Goal: Book appointment/travel/reservation

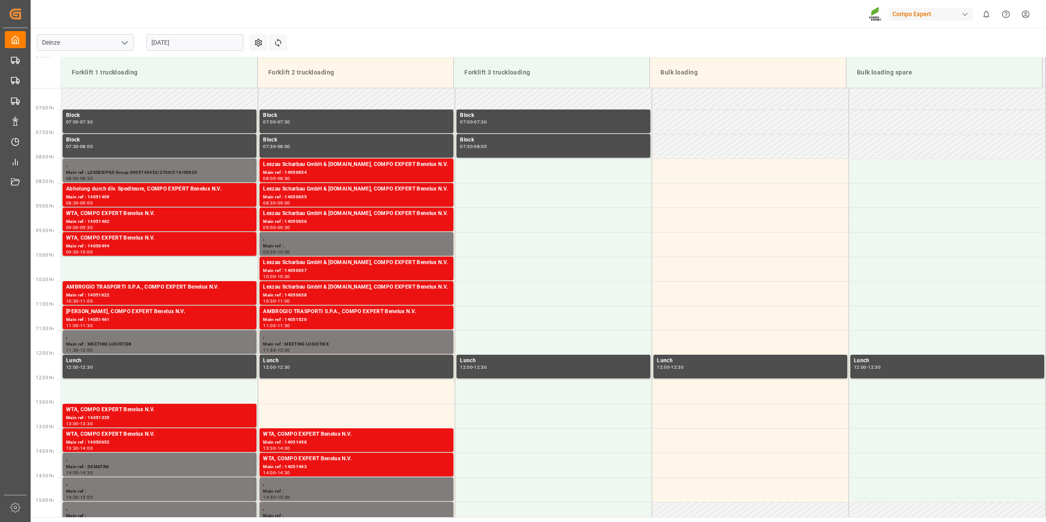
scroll to position [338, 0]
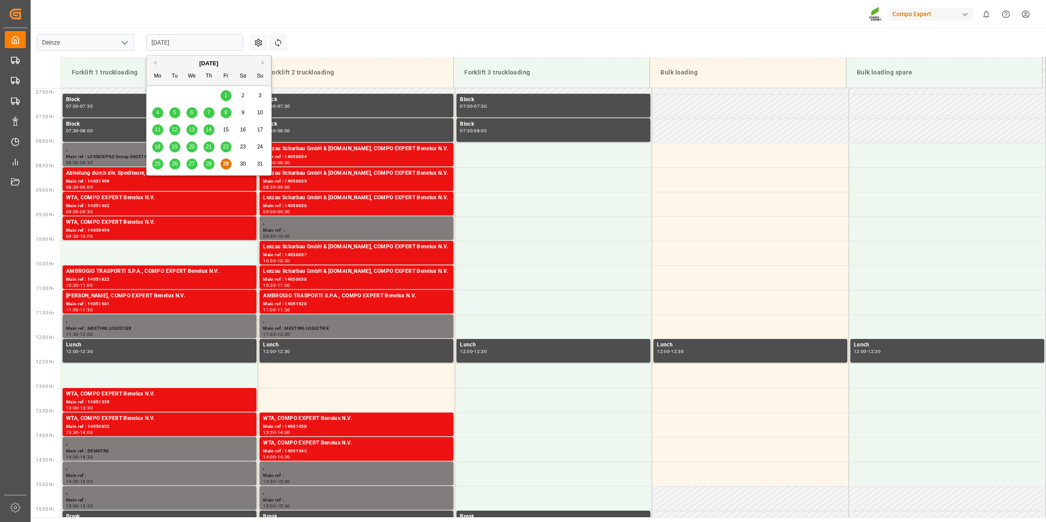
click at [199, 46] on input "[DATE]" at bounding box center [194, 42] width 97 height 17
click at [265, 63] on button "Next Month" at bounding box center [264, 62] width 5 height 5
click at [194, 114] on span "10" at bounding box center [192, 112] width 6 height 6
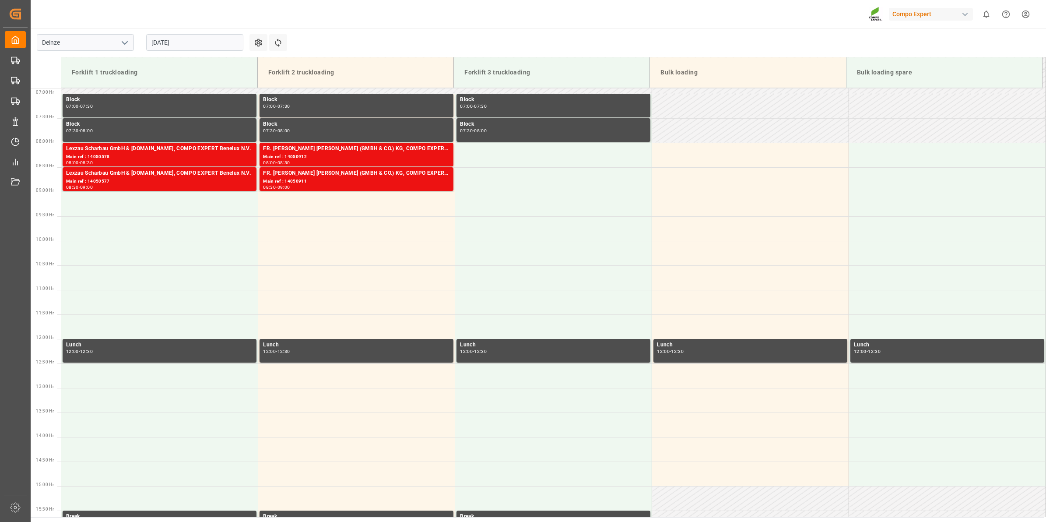
click at [197, 40] on input "10.09.2025" at bounding box center [194, 42] width 97 height 17
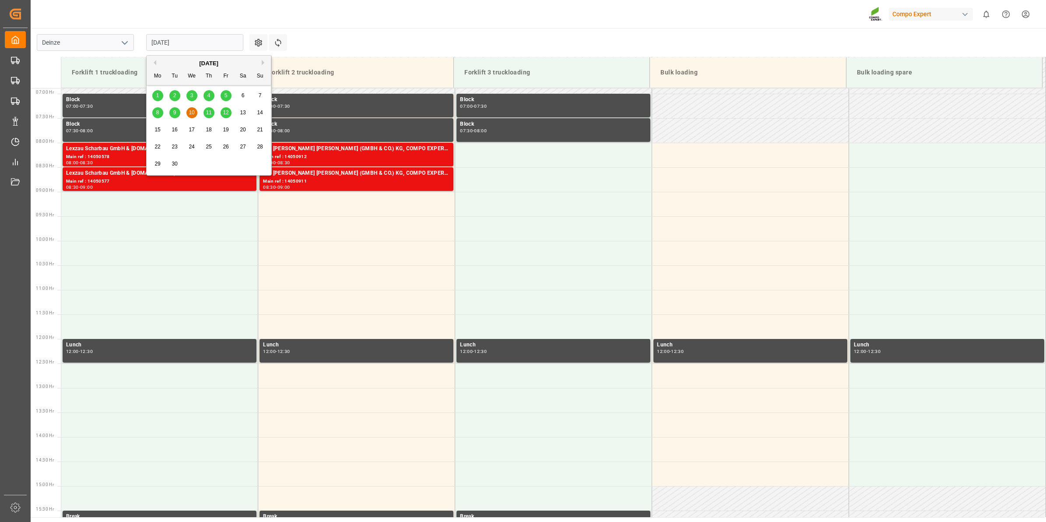
click at [210, 112] on span "11" at bounding box center [209, 112] width 6 height 6
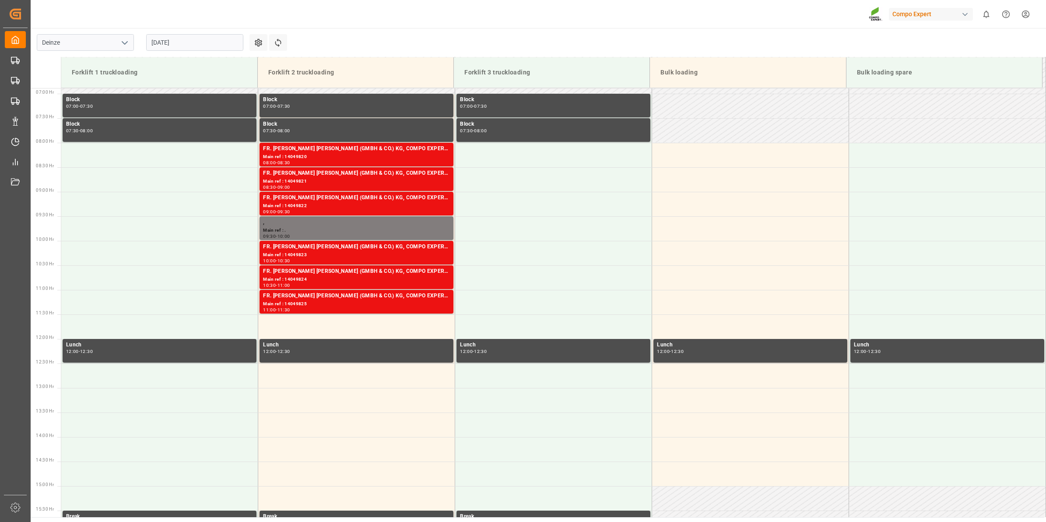
click at [191, 42] on input "11.09.2025" at bounding box center [194, 42] width 97 height 17
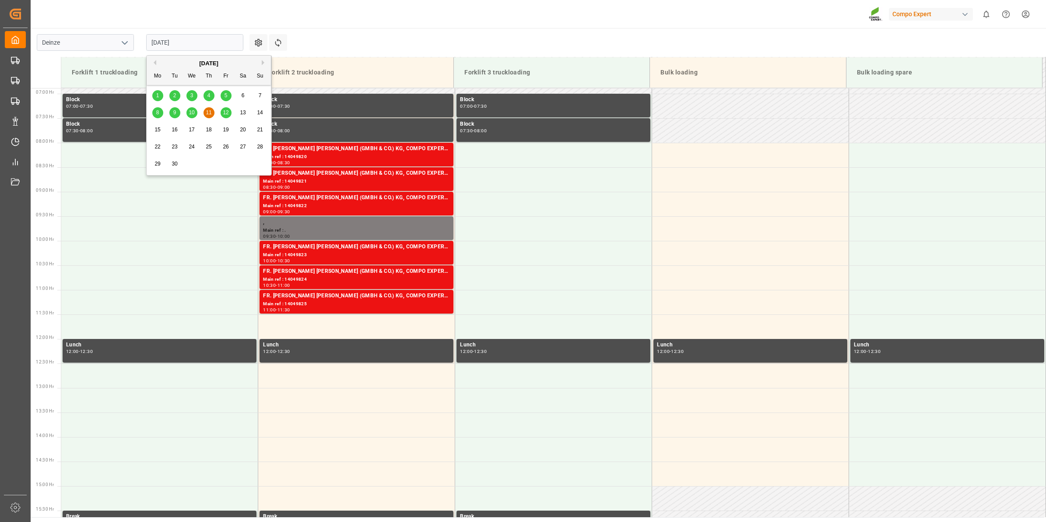
click at [224, 110] on span "12" at bounding box center [226, 112] width 6 height 6
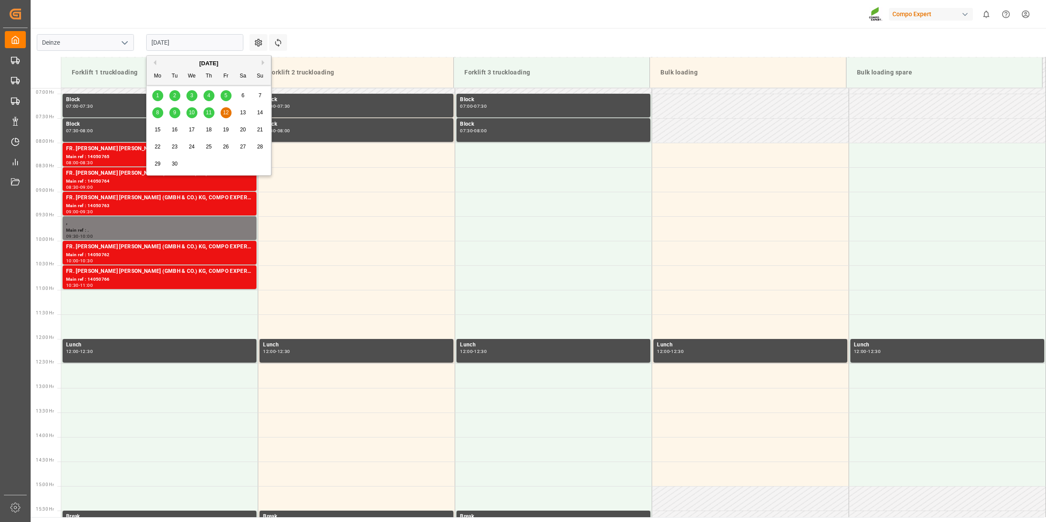
click at [197, 38] on input "12.09.2025" at bounding box center [194, 42] width 97 height 17
click at [173, 108] on div "9" at bounding box center [174, 113] width 11 height 11
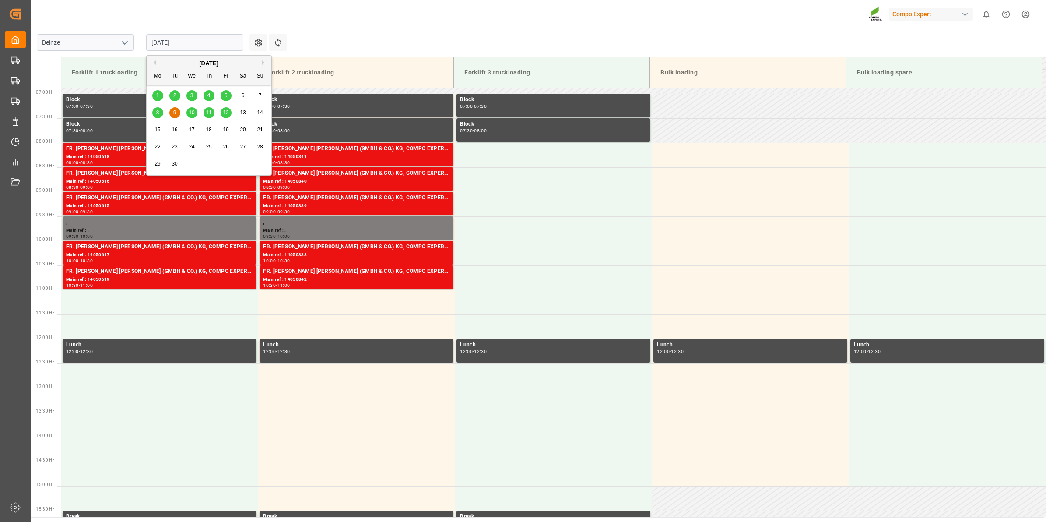
click at [169, 45] on input "[DATE]" at bounding box center [194, 42] width 97 height 17
click at [158, 115] on span "8" at bounding box center [157, 112] width 3 height 6
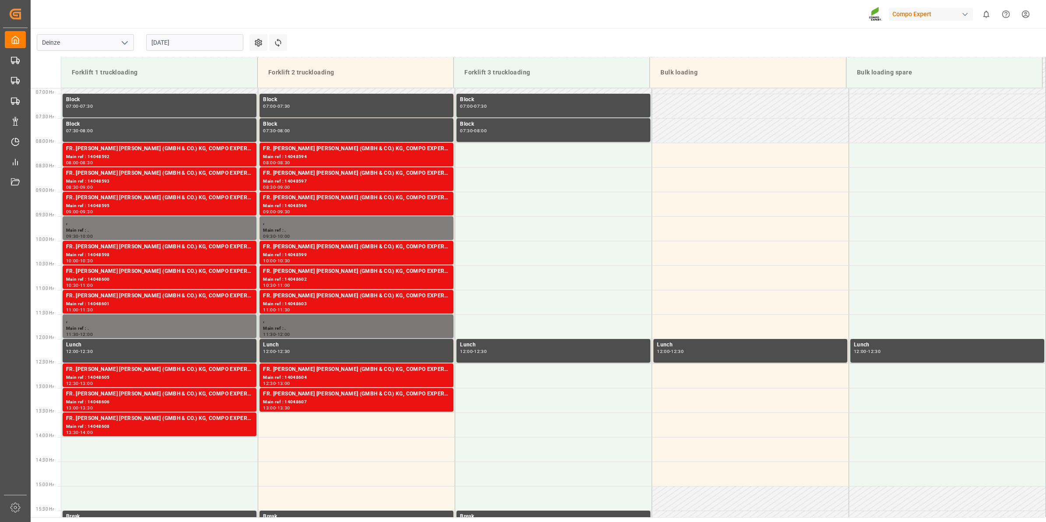
scroll to position [447, 0]
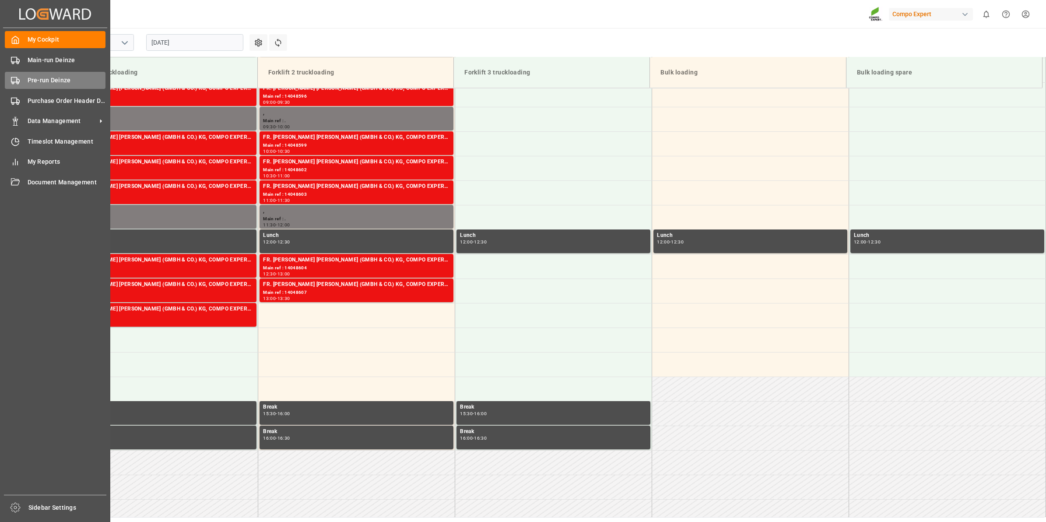
click at [56, 77] on span "Pre-run Deinze" at bounding box center [67, 80] width 78 height 9
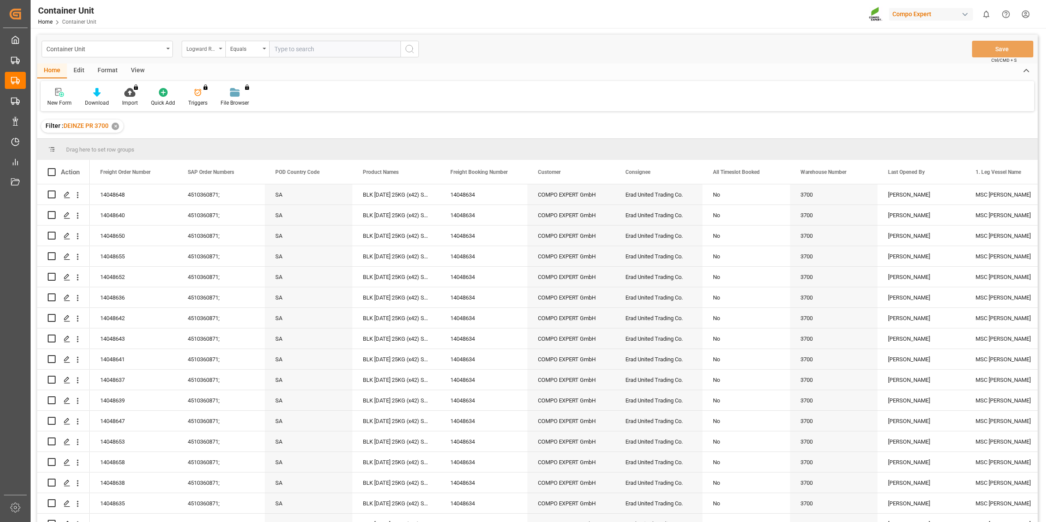
click at [217, 50] on div "Logward Reference" at bounding box center [204, 49] width 44 height 17
click at [239, 214] on div "Freight Order Number" at bounding box center [247, 218] width 130 height 18
click at [281, 53] on input "text" at bounding box center [334, 49] width 131 height 17
paste input "14048591"
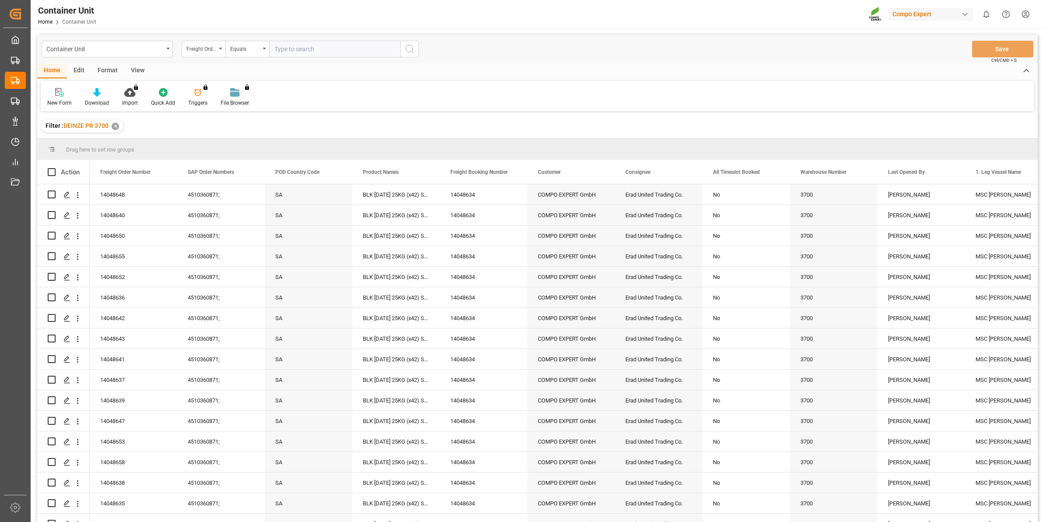
type input "14048591"
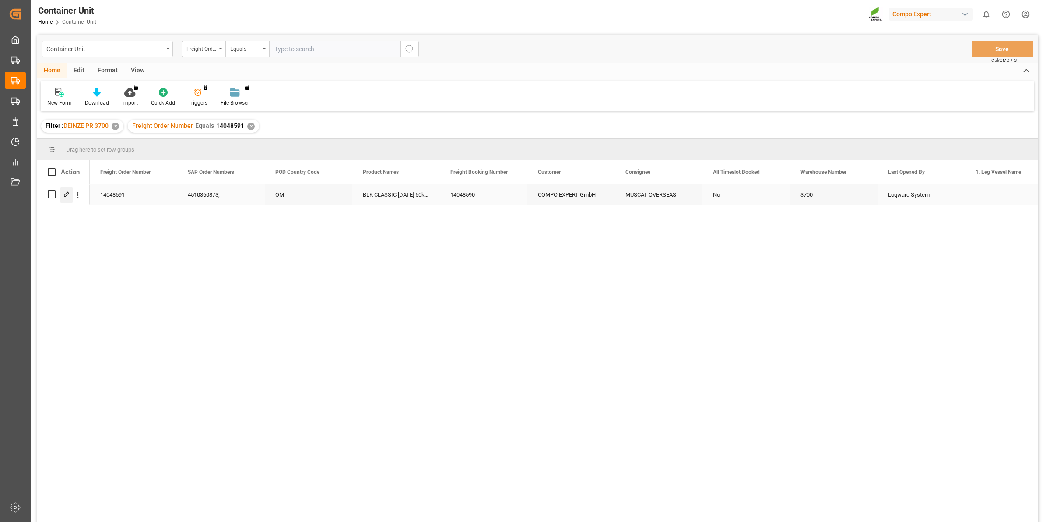
click at [70, 196] on icon "Press SPACE to select this row." at bounding box center [66, 194] width 7 height 7
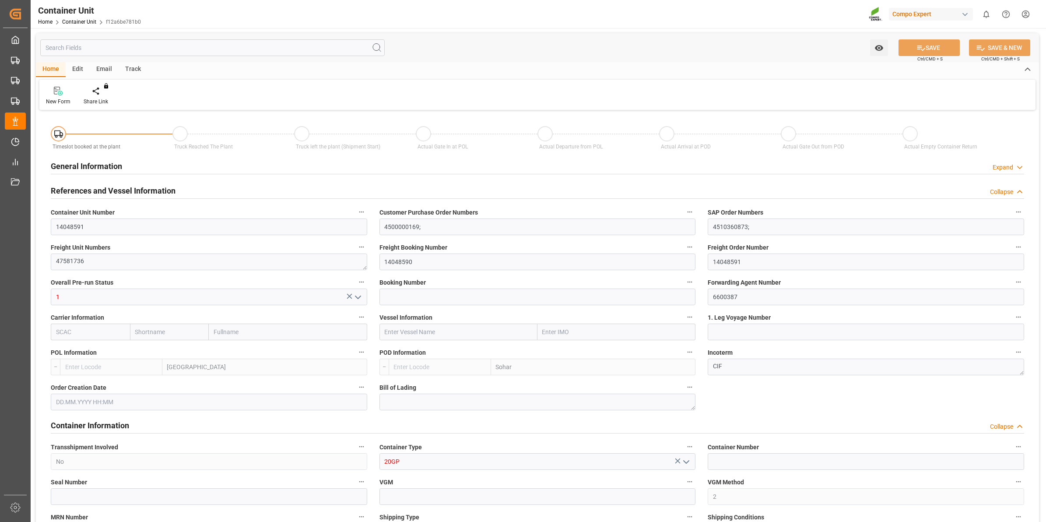
type input "BEANR"
type input "OMSOH"
type input "0"
type input "288"
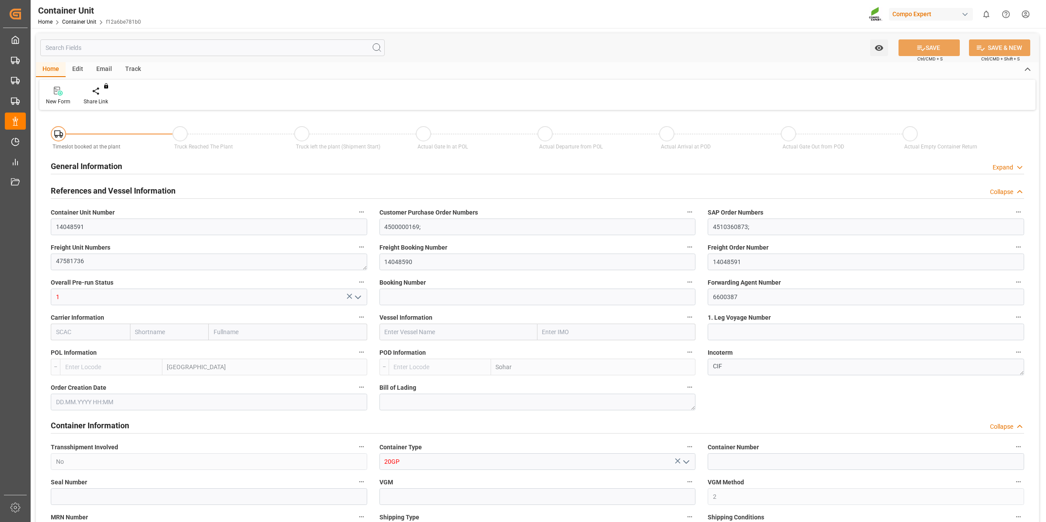
type input "20480"
type input "02.07.2025 12:46"
type input "02.07.2025"
click at [106, 97] on div "Create Timeslot" at bounding box center [102, 95] width 50 height 19
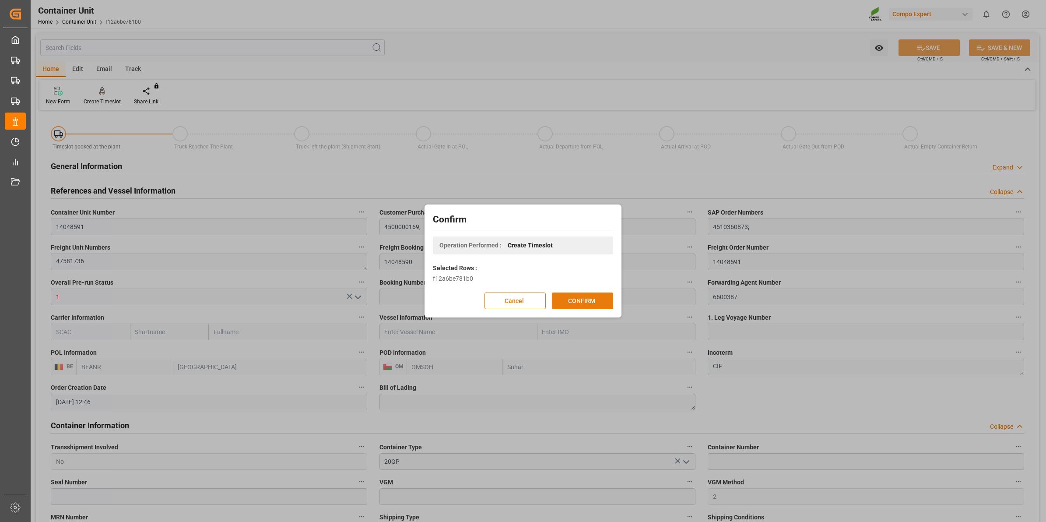
click at [566, 300] on button "CONFIRM" at bounding box center [582, 300] width 61 height 17
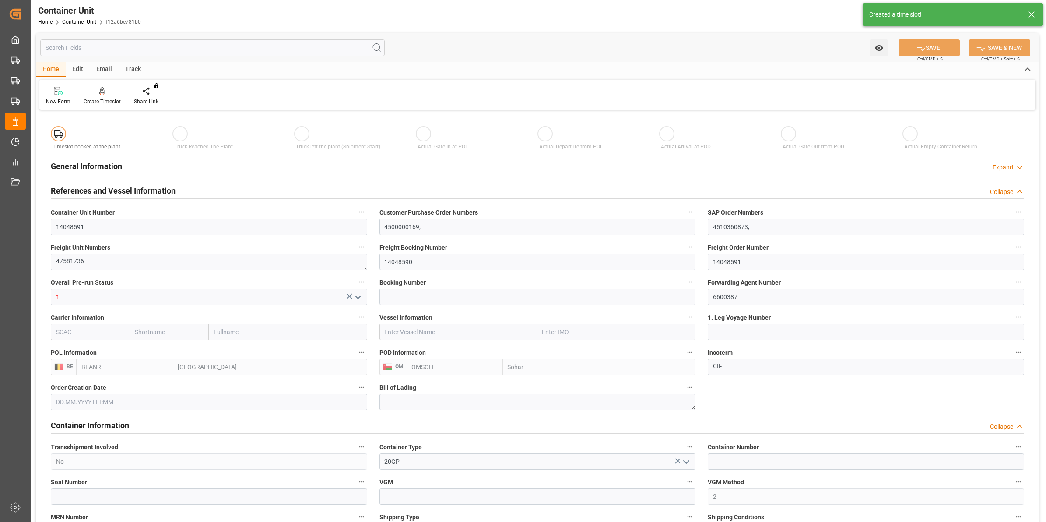
type input "02.07.2025 12:46"
type input "02.07.2025"
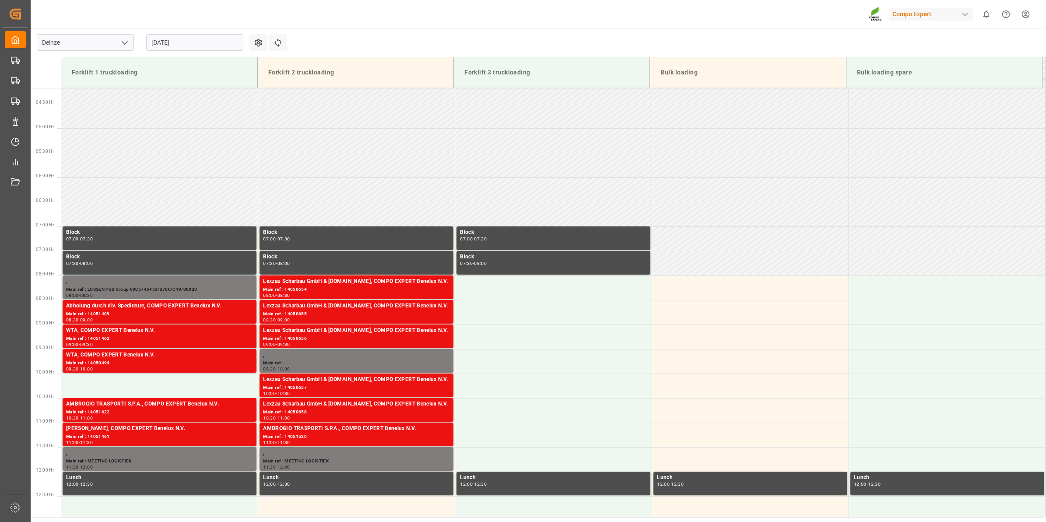
scroll to position [338, 0]
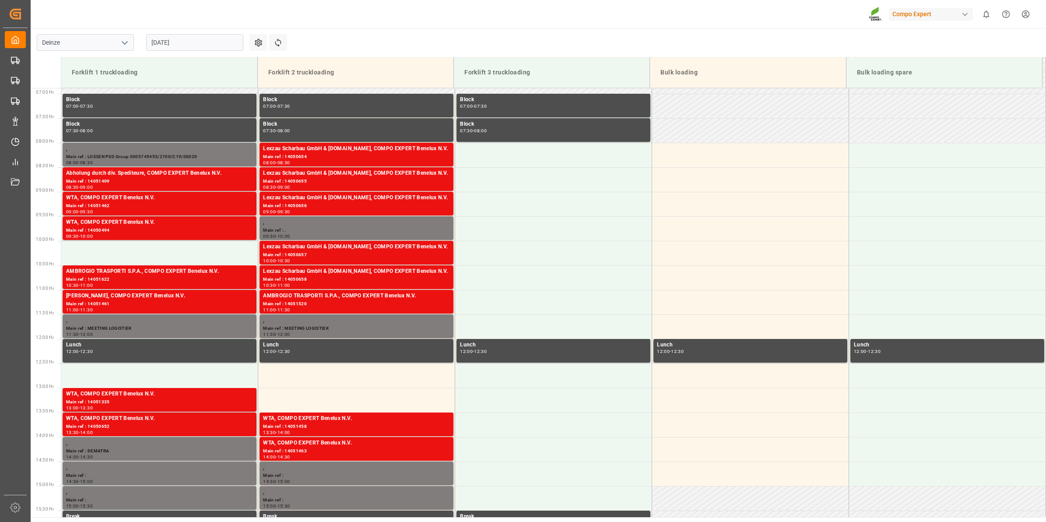
click at [161, 40] on input "[DATE]" at bounding box center [194, 42] width 97 height 17
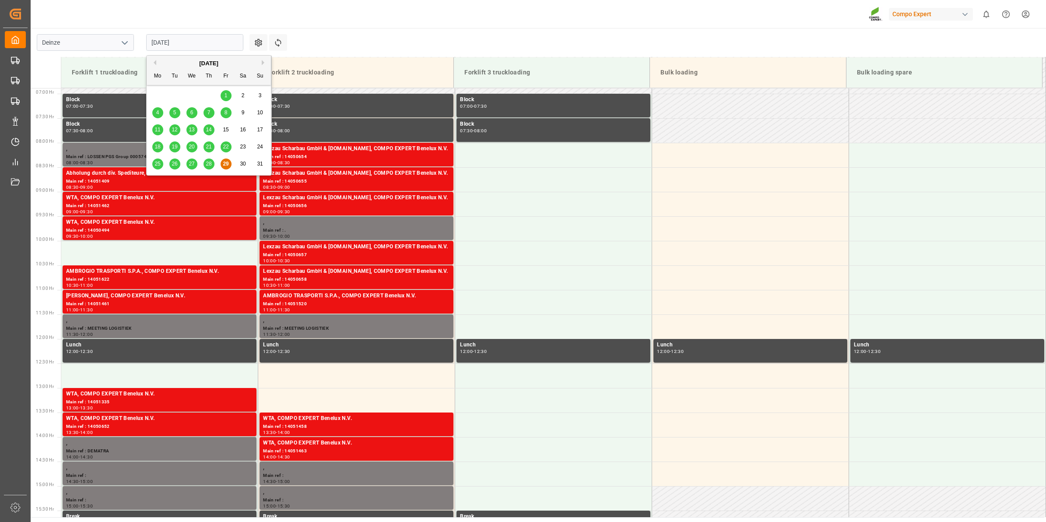
click at [263, 63] on button "Next Month" at bounding box center [264, 62] width 5 height 5
click at [155, 116] on div "8" at bounding box center [157, 113] width 11 height 11
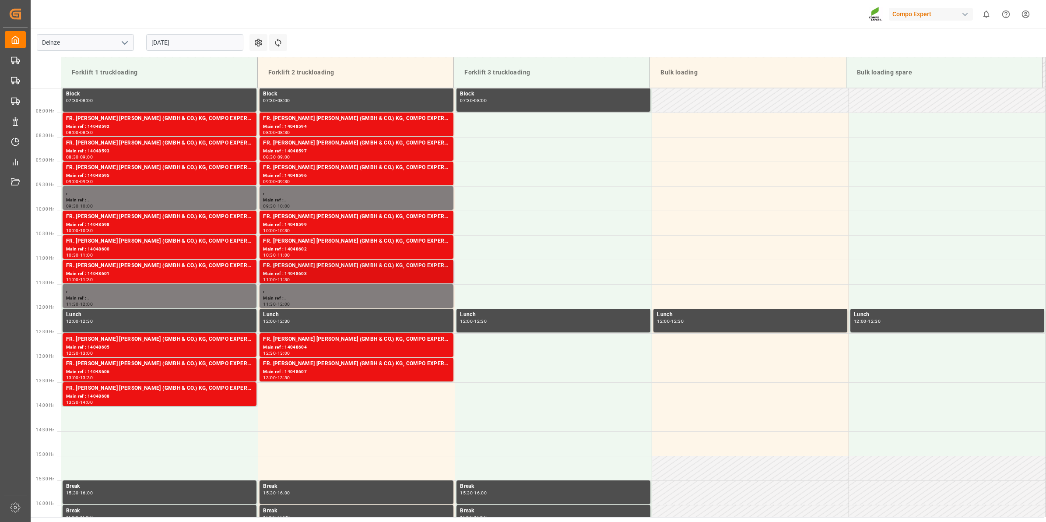
scroll to position [392, 0]
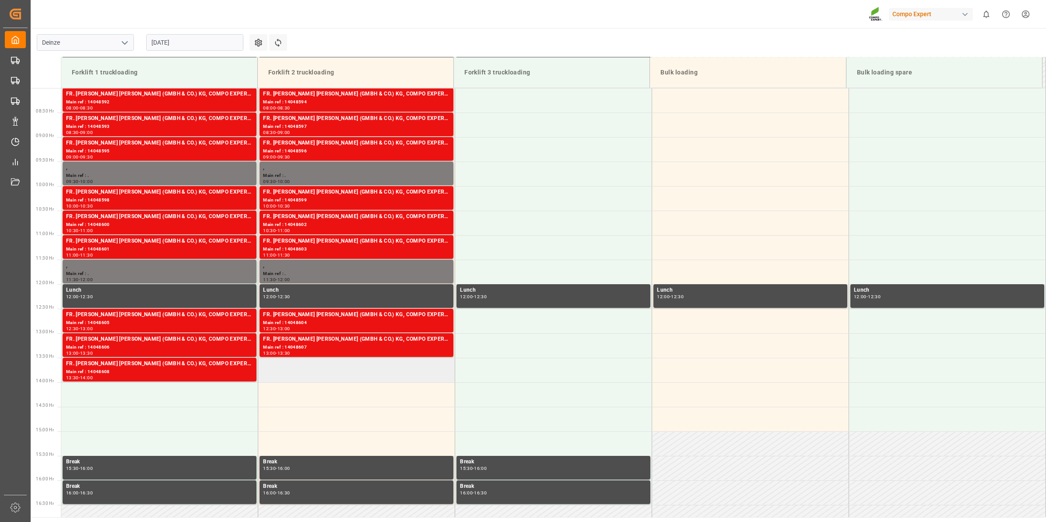
click at [329, 373] on td at bounding box center [356, 370] width 197 height 25
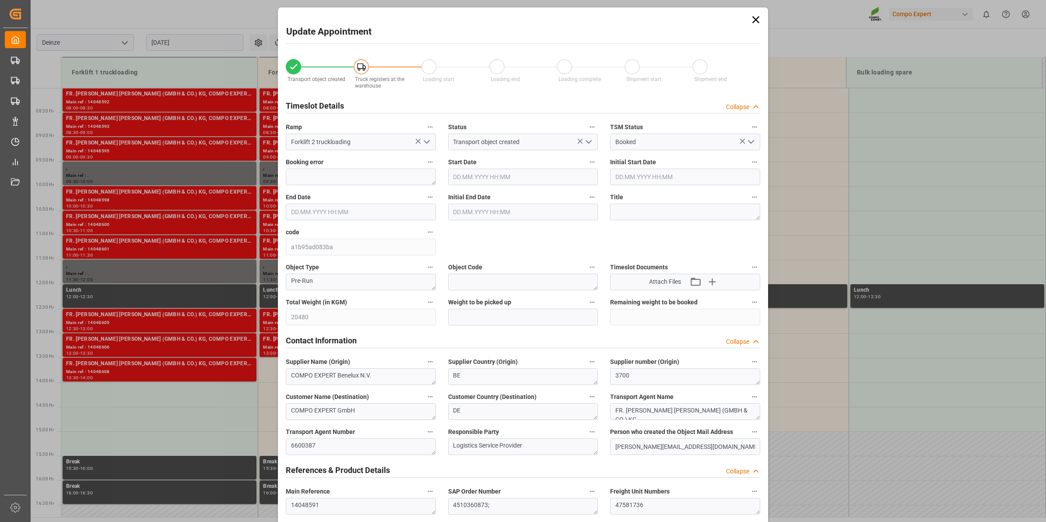
type input "08.09.2025 13:30"
type input "08.09.2025 14:00"
type input "02.07.2025 12:46"
type input "29.08.2025 06:07"
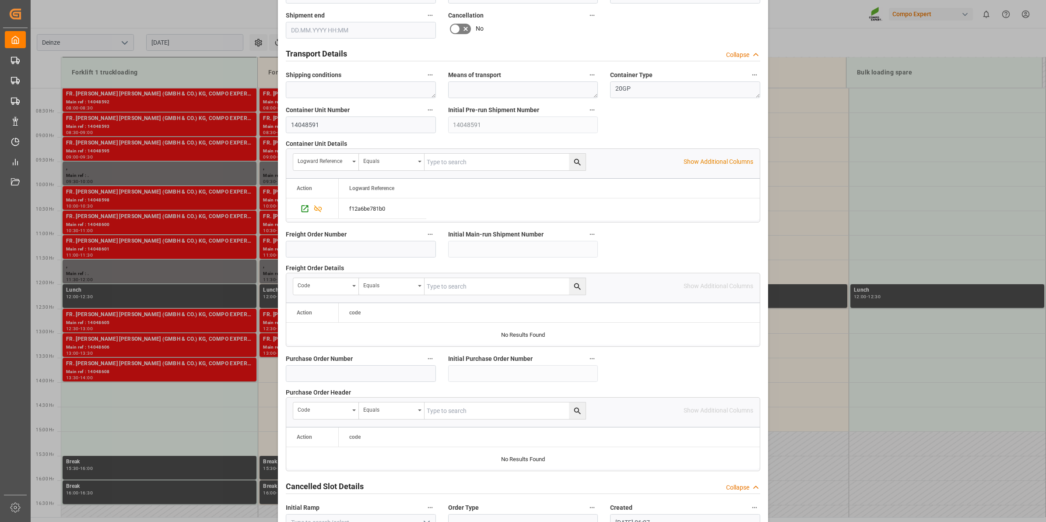
scroll to position [694, 0]
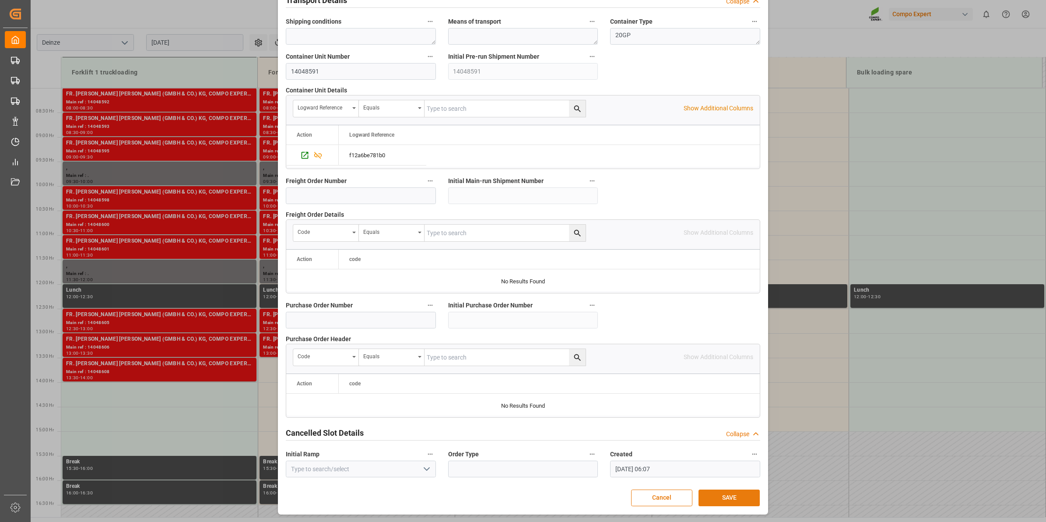
click at [727, 497] on button "SAVE" at bounding box center [729, 497] width 61 height 17
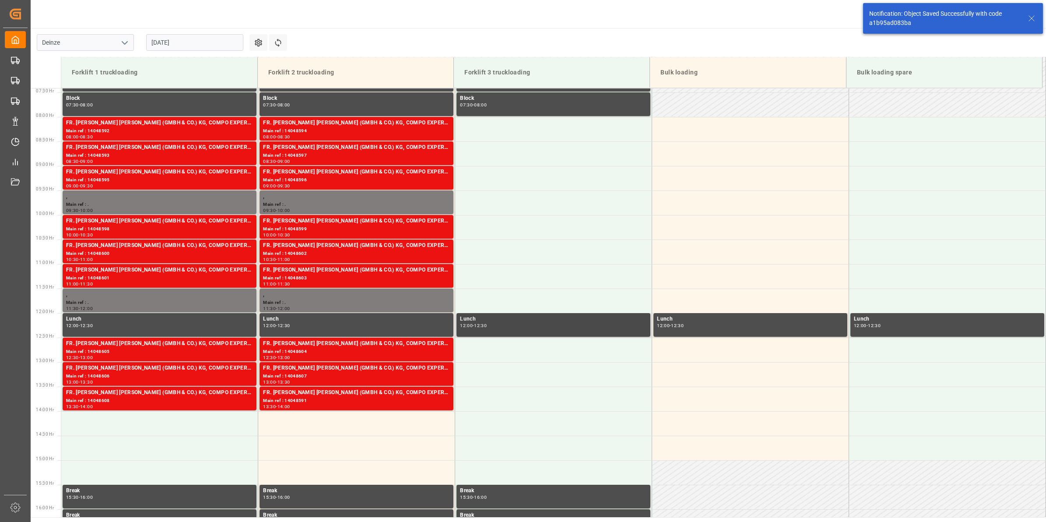
scroll to position [364, 0]
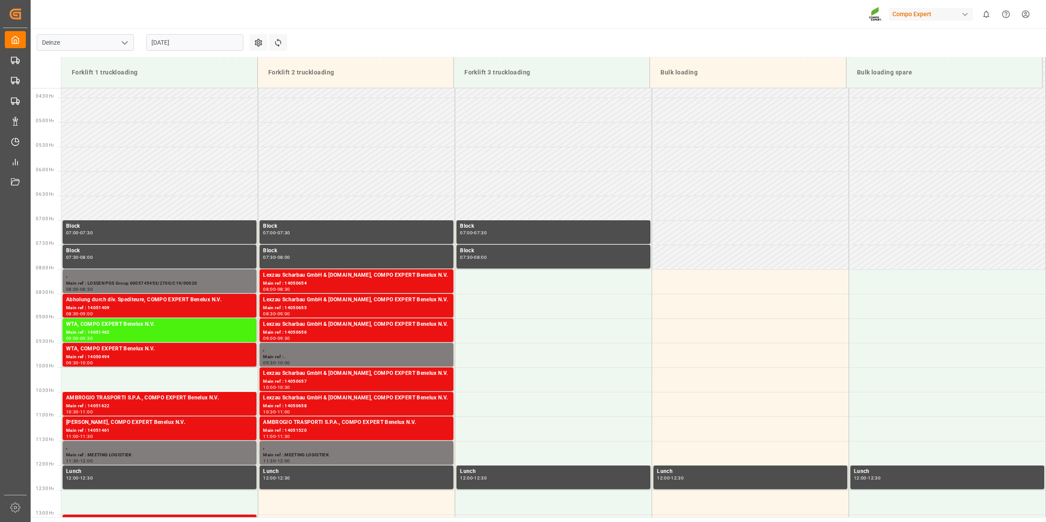
scroll to position [387, 0]
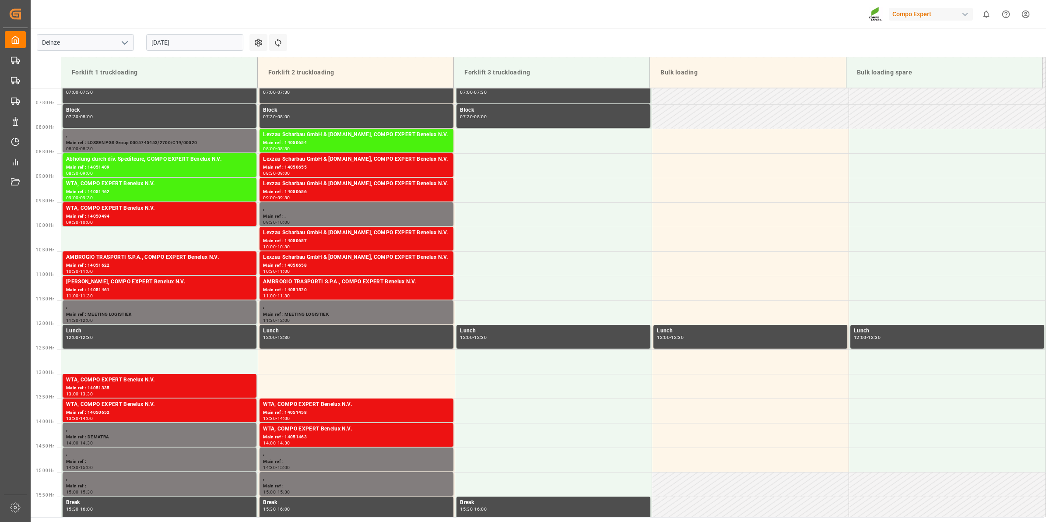
scroll to position [387, 0]
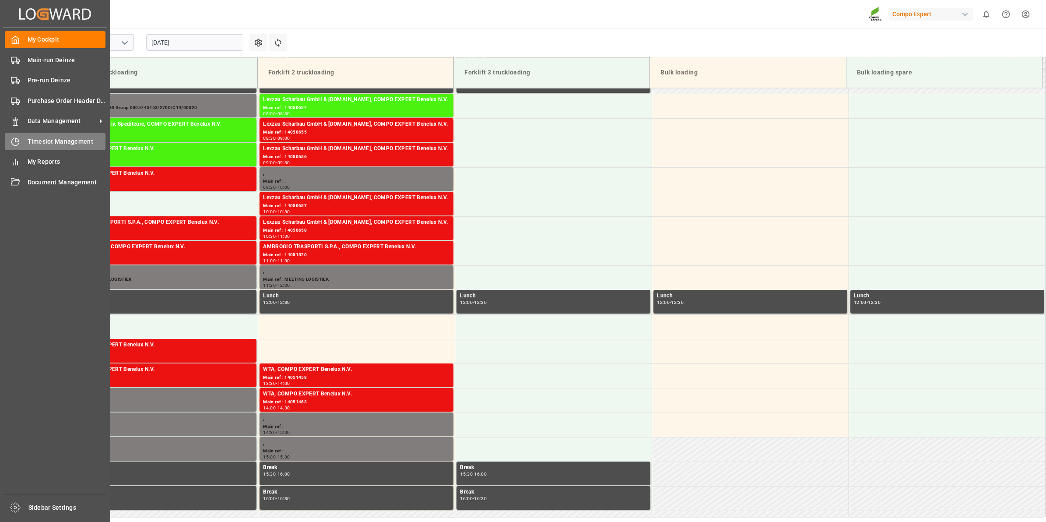
click at [42, 141] on span "Timeslot Management" at bounding box center [67, 141] width 78 height 9
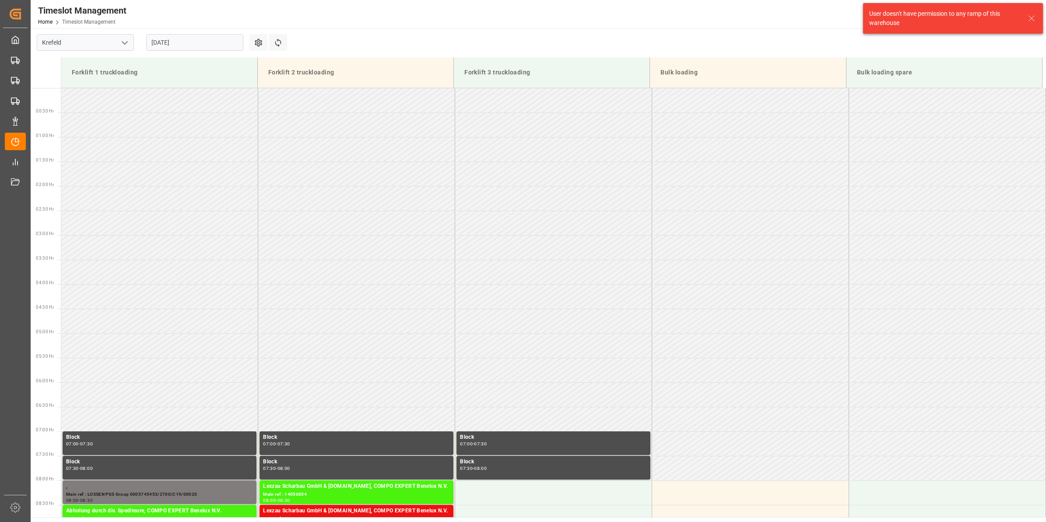
click at [130, 45] on button "open menu" at bounding box center [124, 43] width 13 height 14
click at [125, 64] on div "Deinze" at bounding box center [85, 62] width 96 height 20
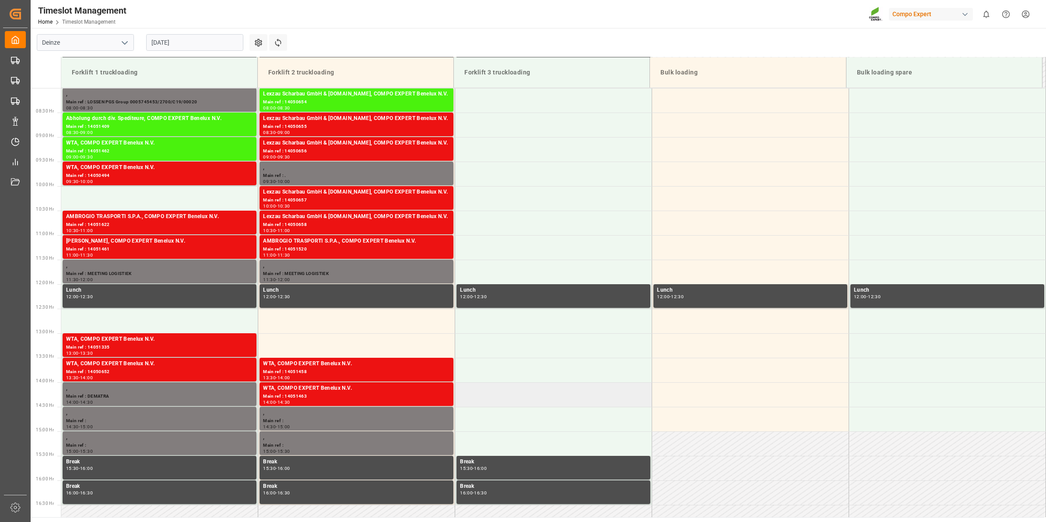
scroll to position [387, 0]
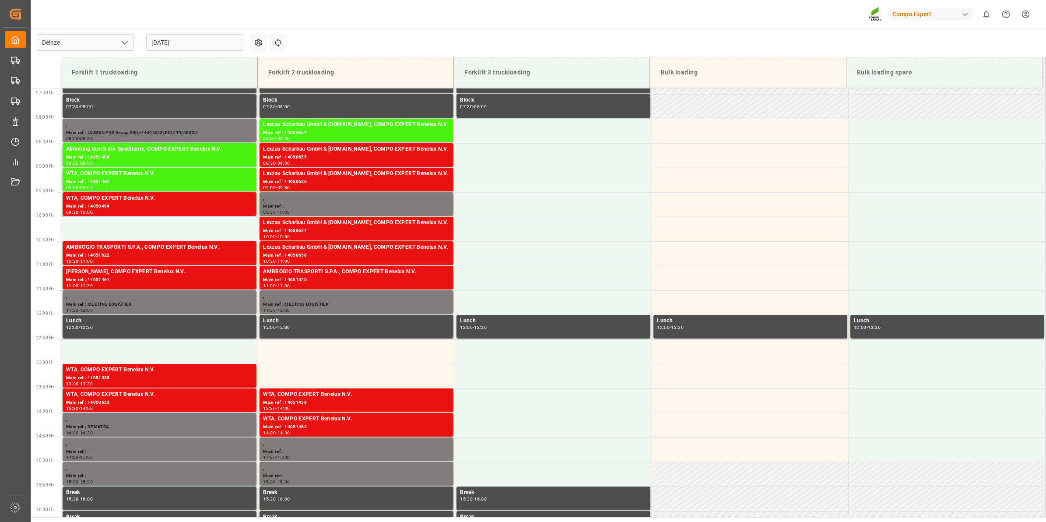
scroll to position [363, 0]
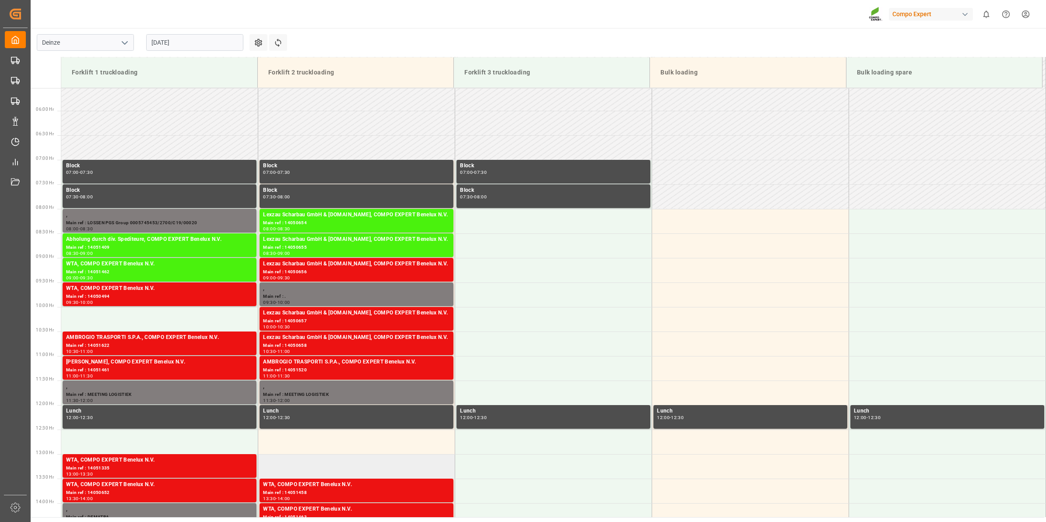
scroll to position [381, 0]
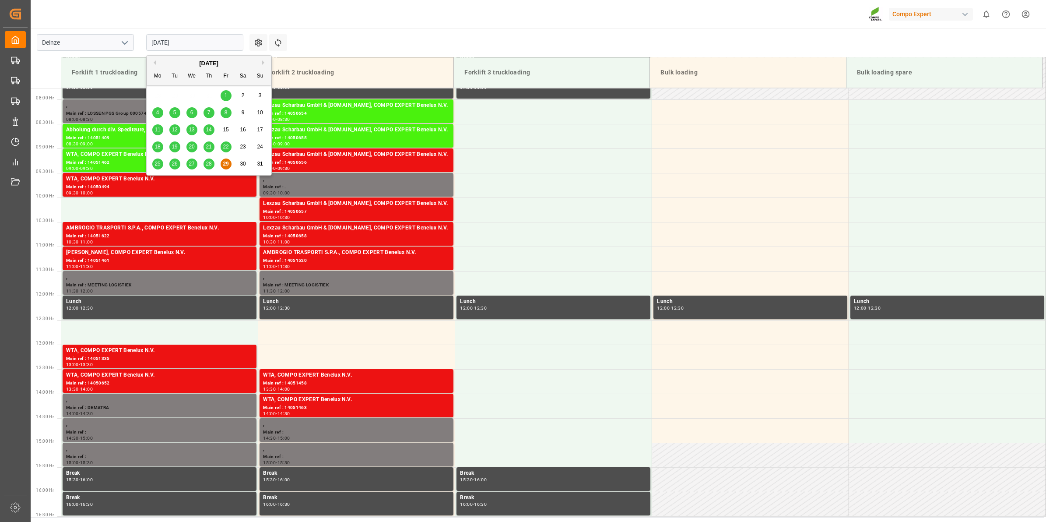
click at [168, 37] on input "[DATE]" at bounding box center [194, 42] width 97 height 17
click at [265, 63] on button "Next Month" at bounding box center [264, 62] width 5 height 5
click at [175, 112] on span "9" at bounding box center [174, 112] width 3 height 6
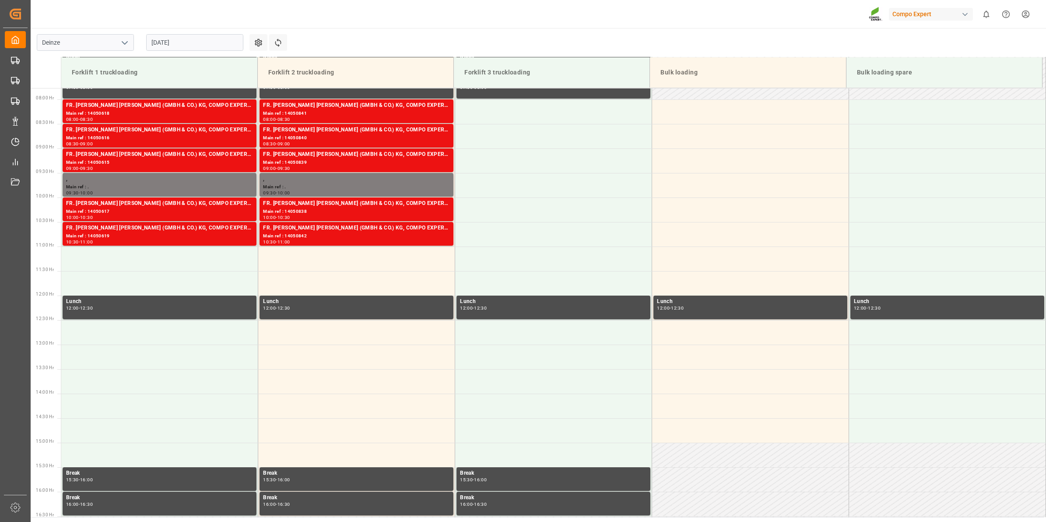
click at [189, 38] on input "[DATE]" at bounding box center [194, 42] width 97 height 17
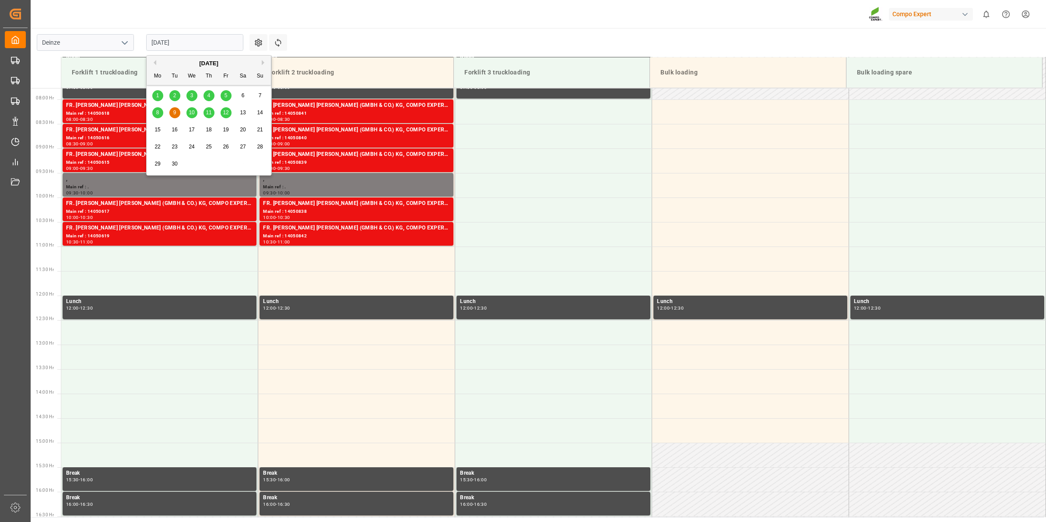
click at [156, 63] on button "Previous Month" at bounding box center [153, 62] width 5 height 5
click at [229, 167] on div "29" at bounding box center [226, 164] width 11 height 11
